Goal: Task Accomplishment & Management: Manage account settings

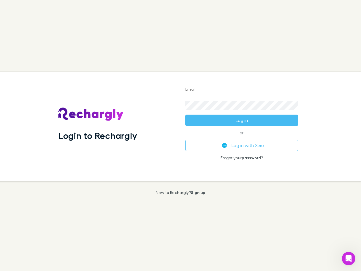
click at [180, 135] on div "Login to Rechargly" at bounding box center [117, 126] width 127 height 109
click at [242, 90] on input "Email" at bounding box center [241, 89] width 113 height 9
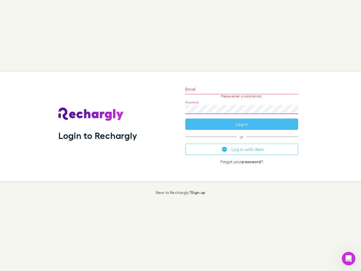
click at [242, 120] on form "Email Please enter a valid email. Password Log in" at bounding box center [241, 105] width 113 height 49
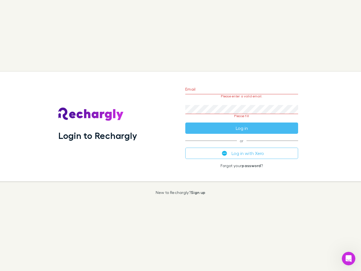
click at [242, 145] on div "Email Please enter a valid email. Password Please fill Log in or Log in with Xe…" at bounding box center [242, 126] width 122 height 109
